Goal: Complete application form

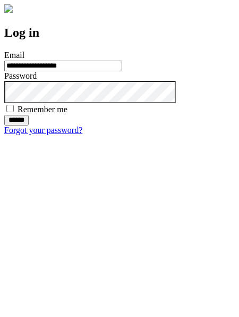
type input "**********"
click at [29, 125] on input "******" at bounding box center [16, 120] width 24 height 11
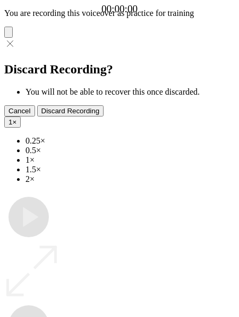
type input "**********"
